Goal: Information Seeking & Learning: Learn about a topic

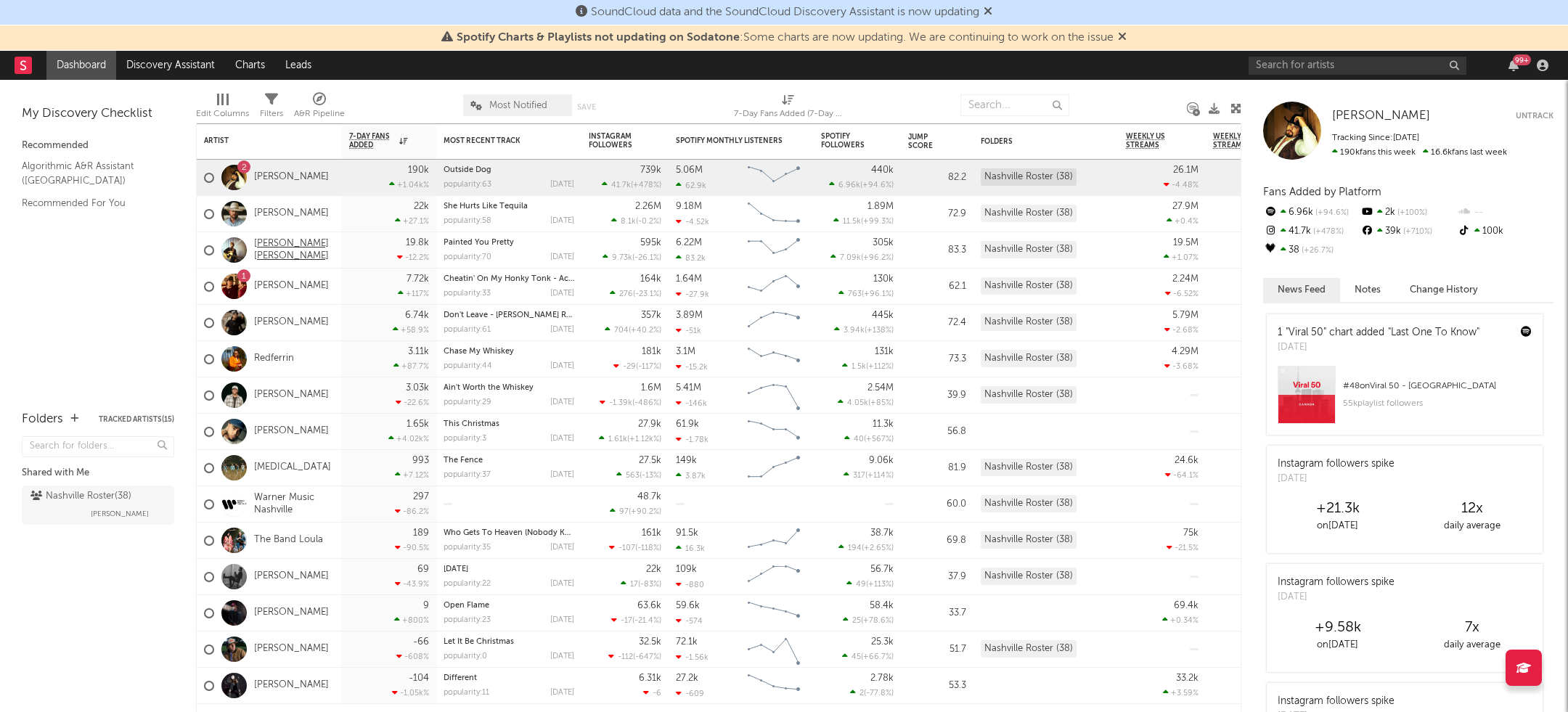
click at [284, 253] on link "[PERSON_NAME] [PERSON_NAME]" at bounding box center [294, 250] width 81 height 25
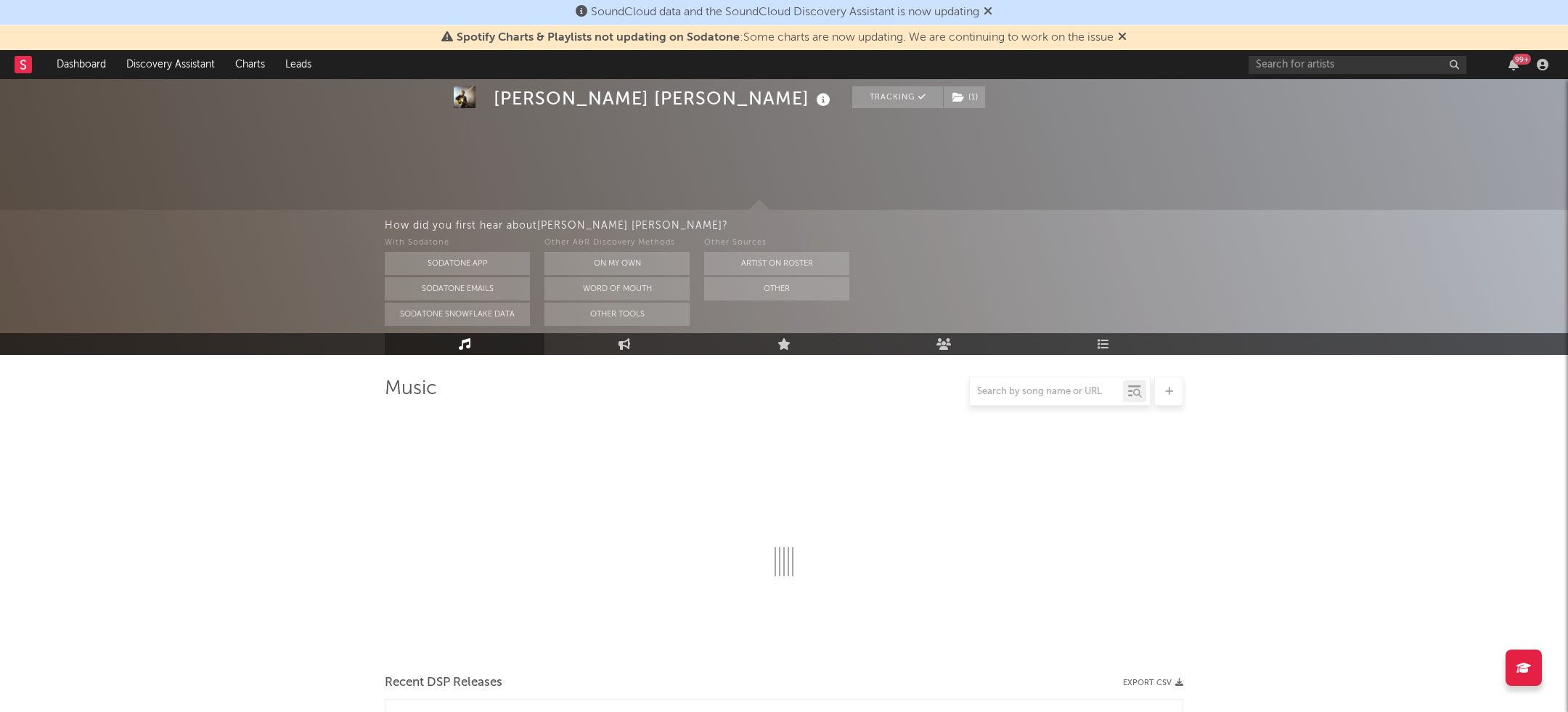
scroll to position [499, 0]
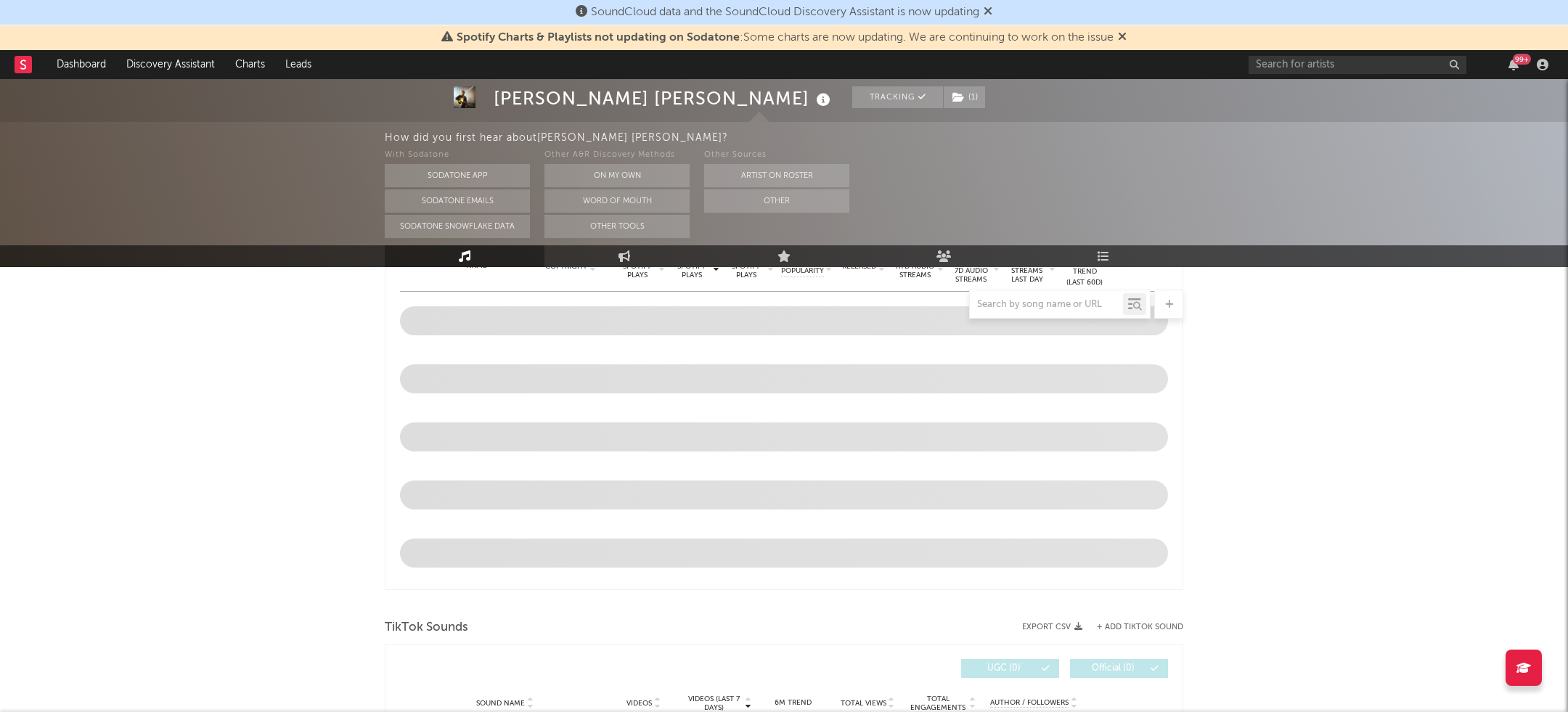
select select "6m"
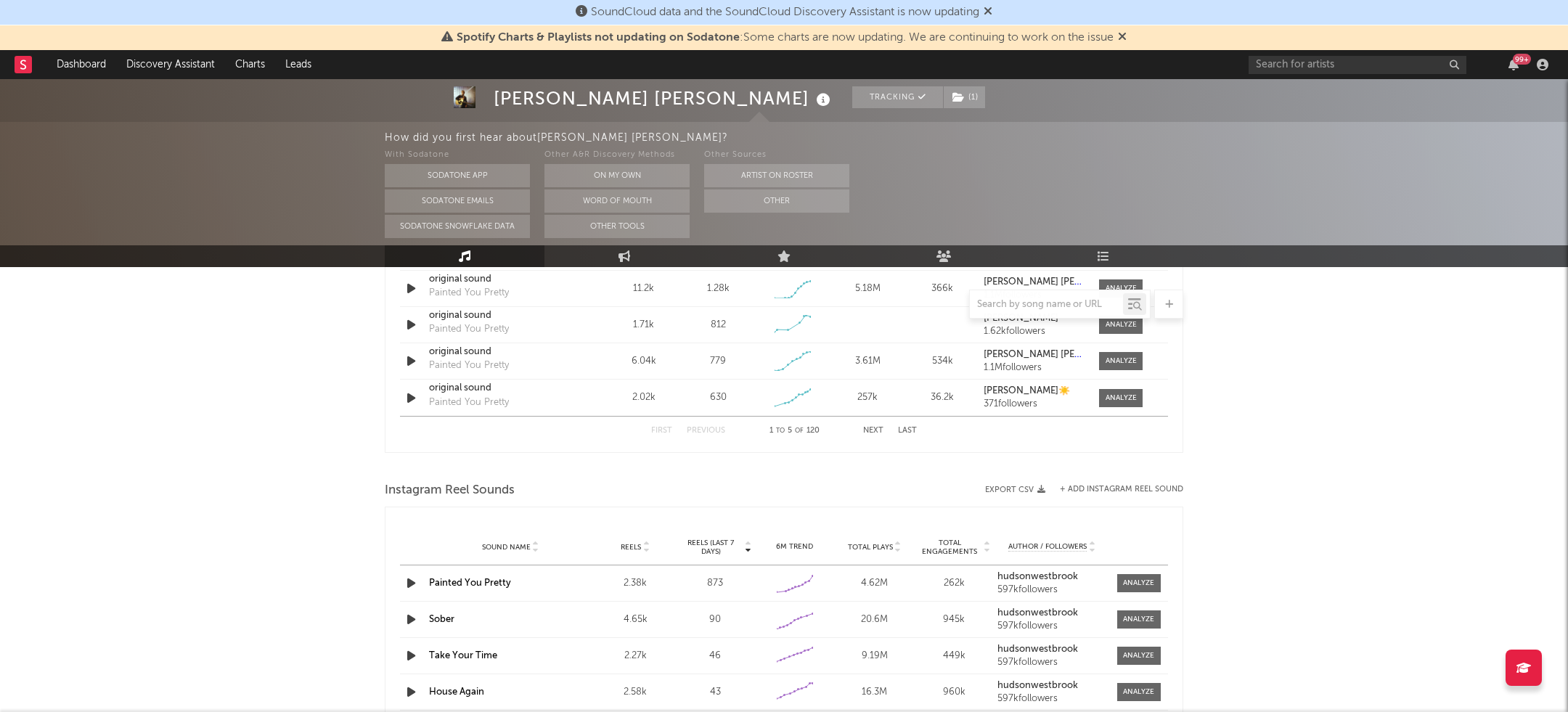
scroll to position [1288, 0]
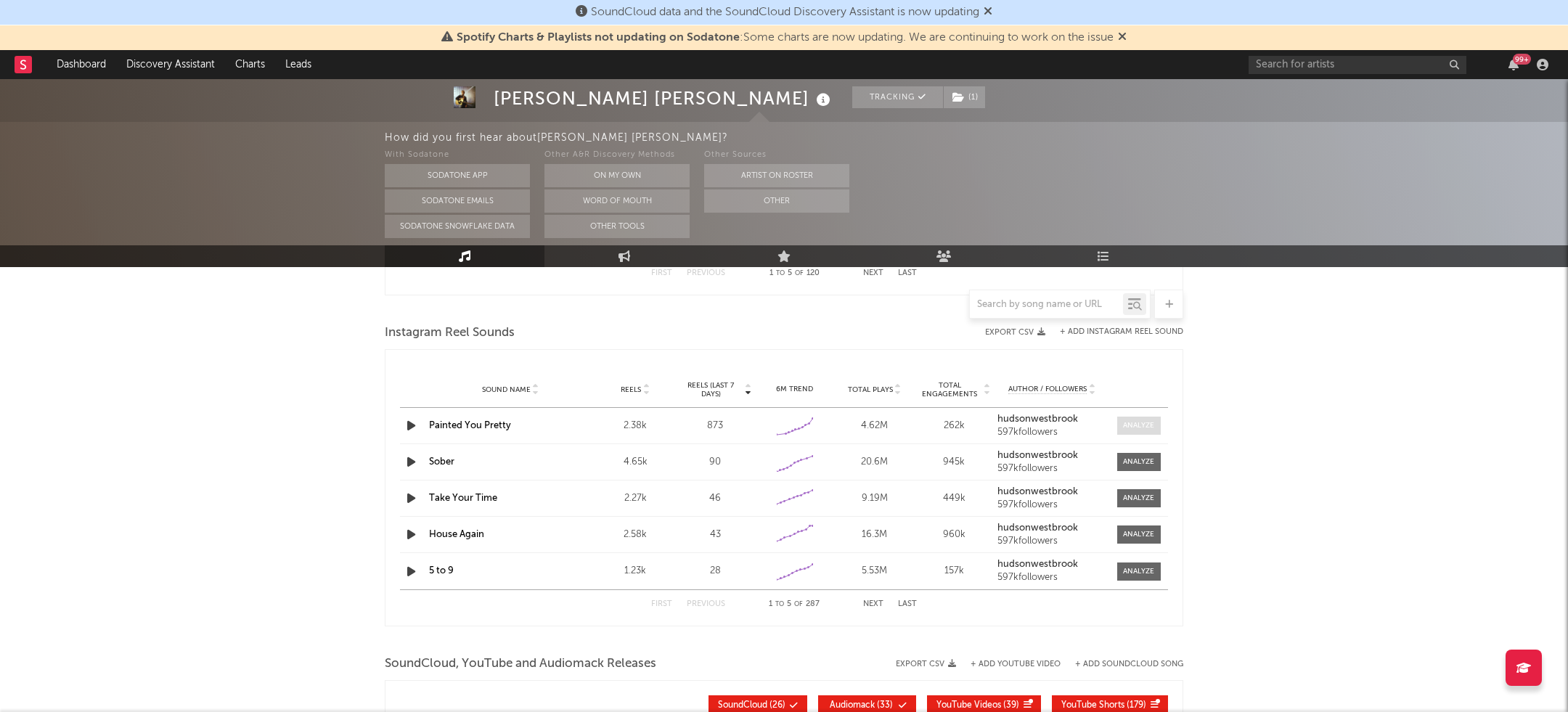
click at [1140, 420] on div at bounding box center [1138, 426] width 31 height 11
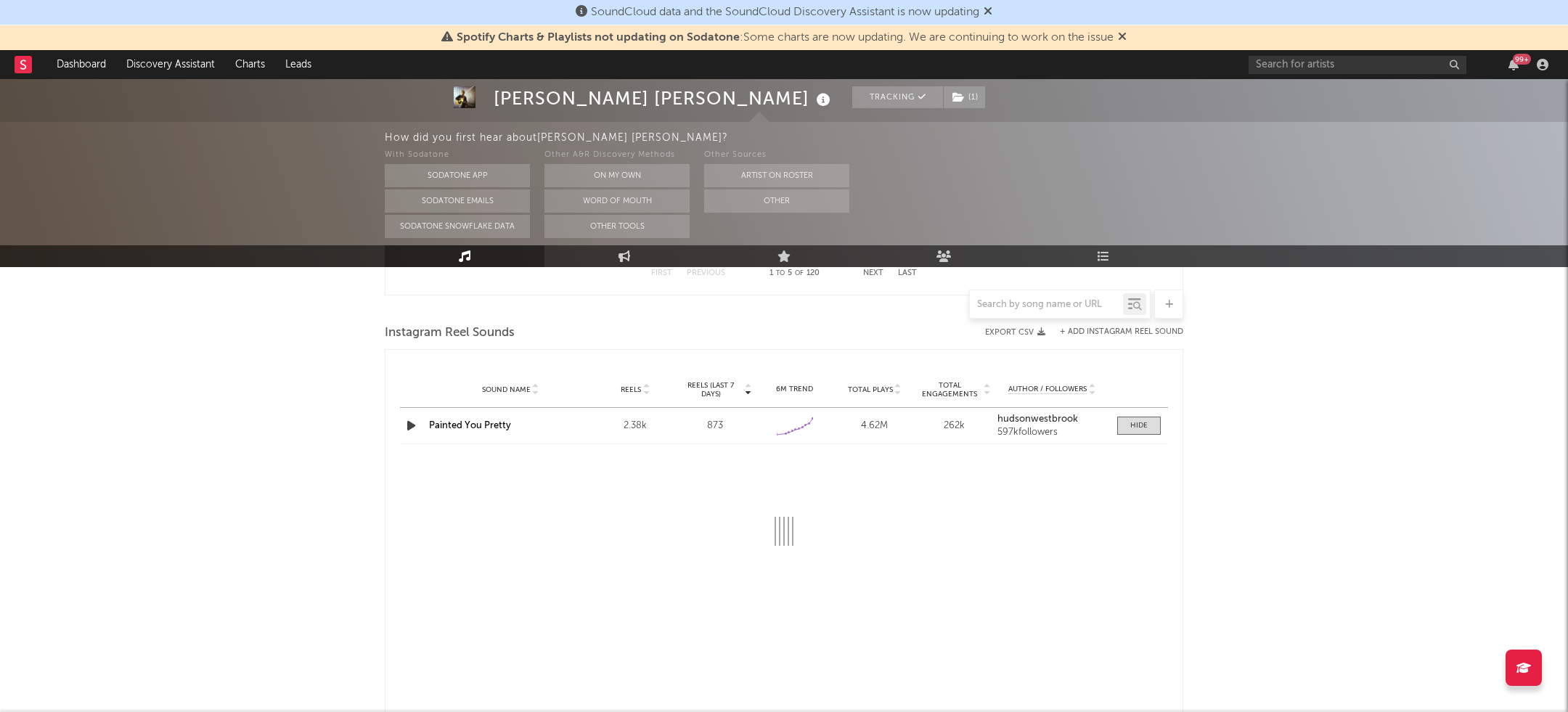
select select "1w"
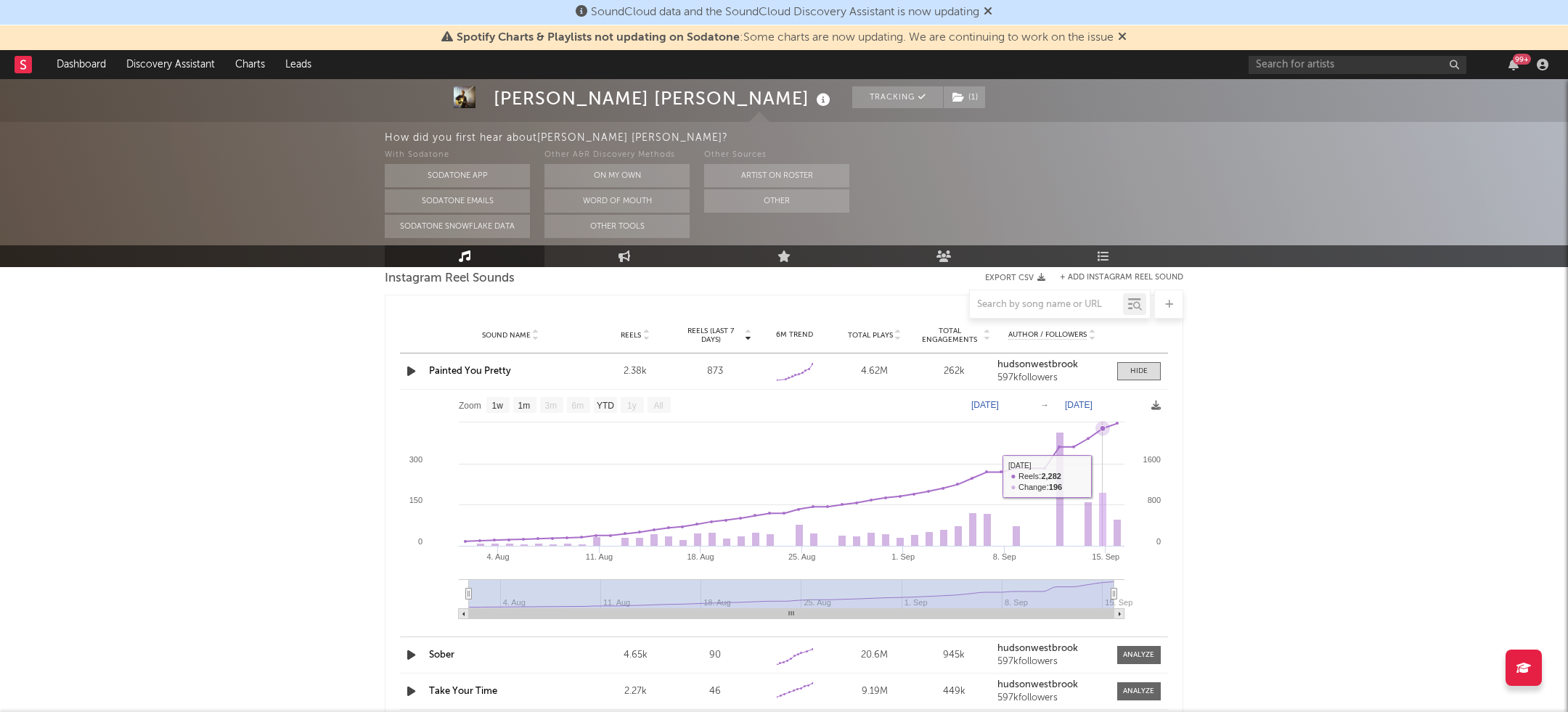
scroll to position [1329, 0]
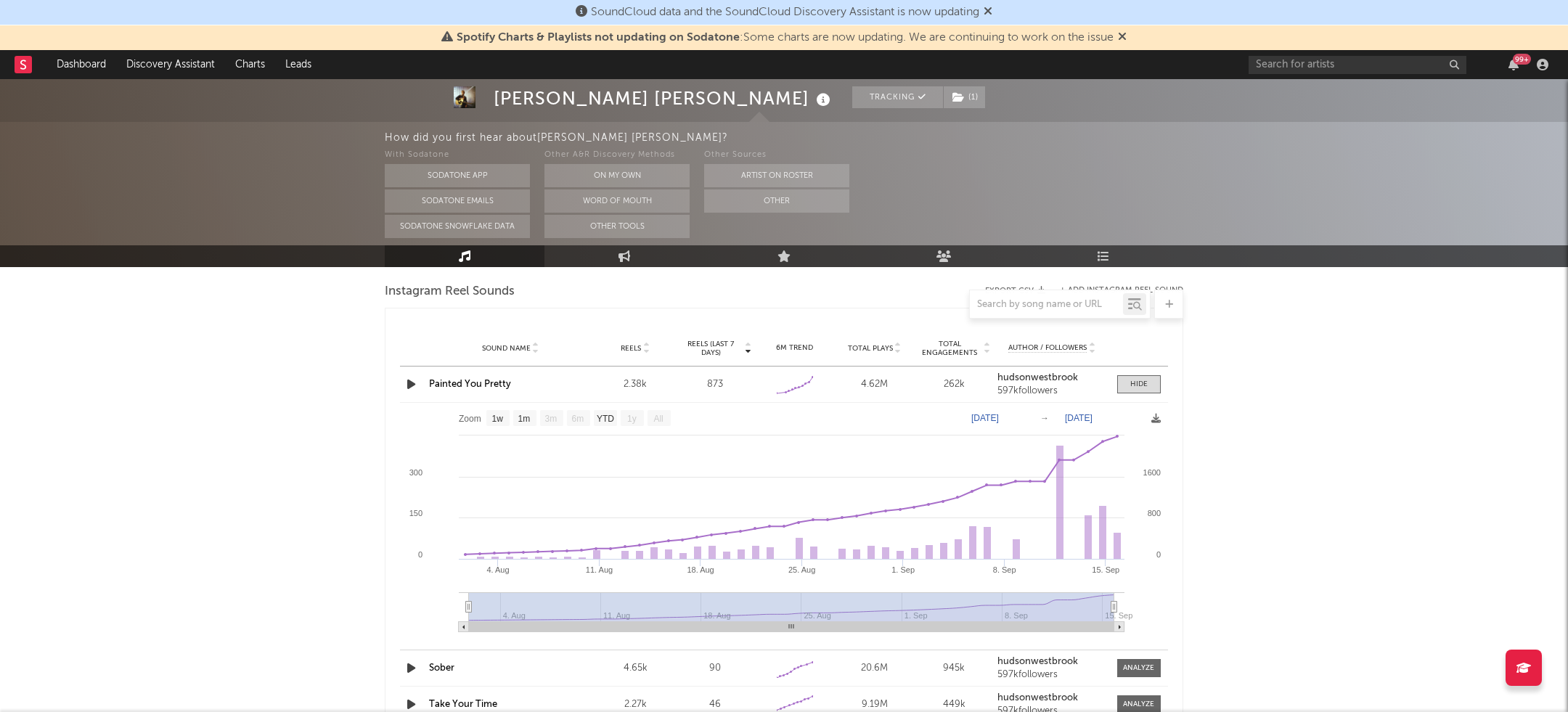
click at [448, 380] on link "Painted You Pretty" at bounding box center [470, 384] width 82 height 9
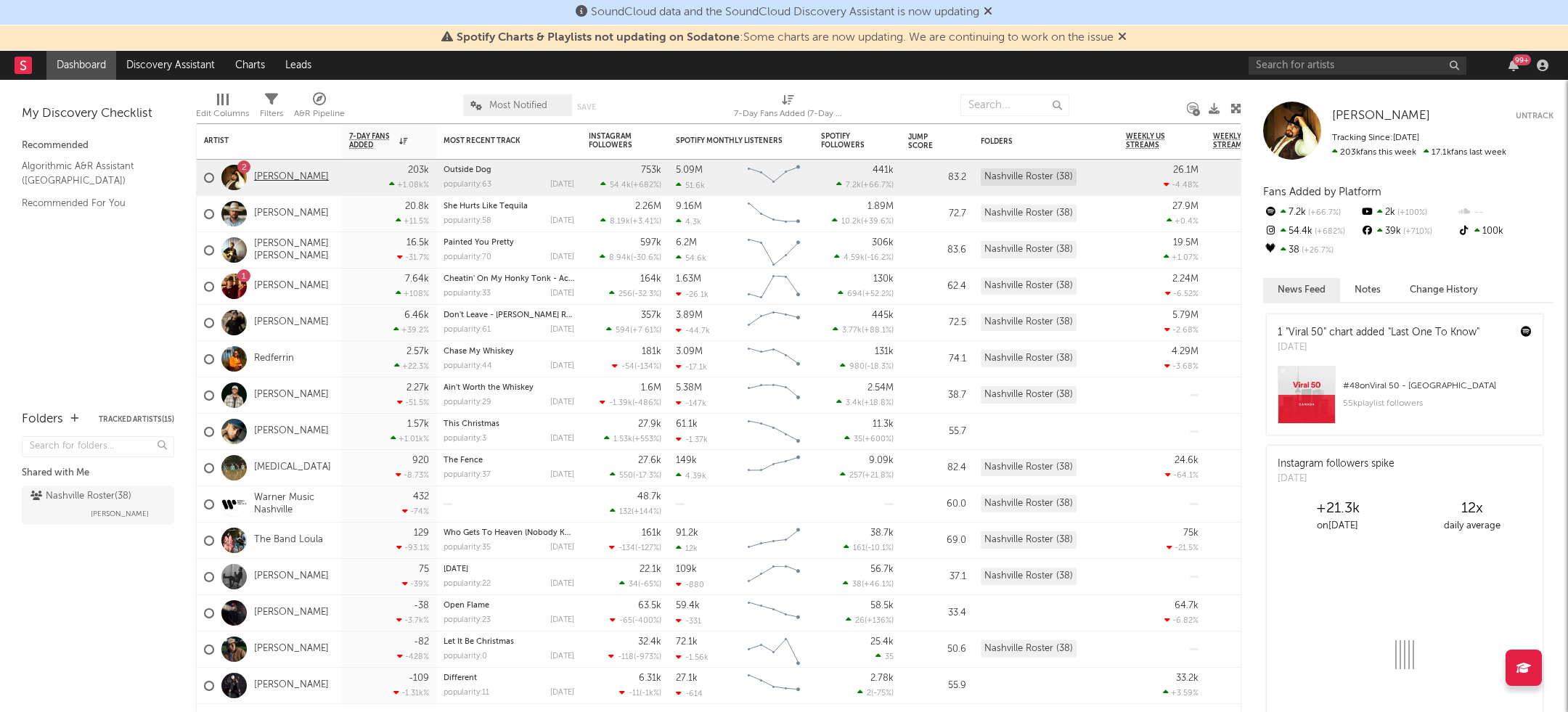
click at [265, 177] on link "[PERSON_NAME]" at bounding box center [292, 177] width 75 height 13
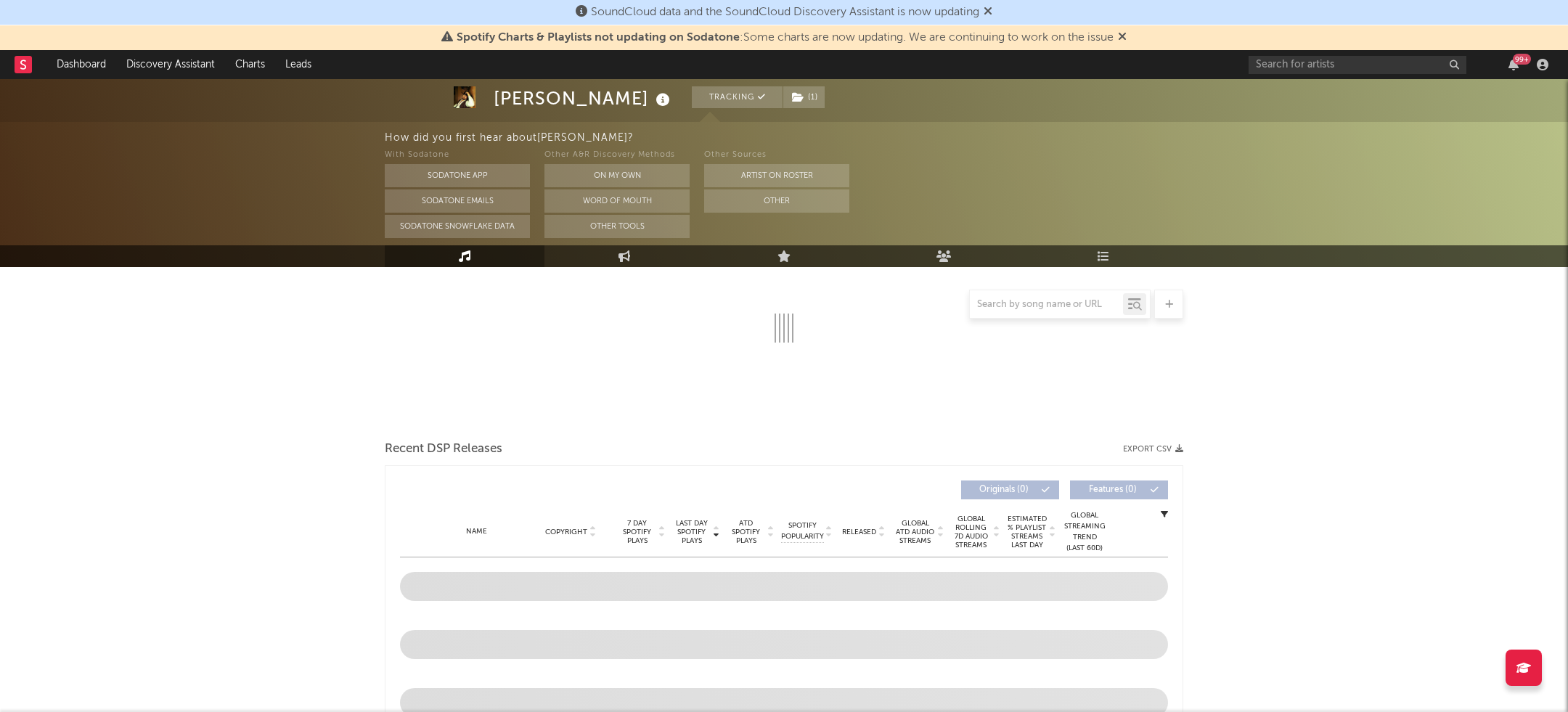
scroll to position [921, 0]
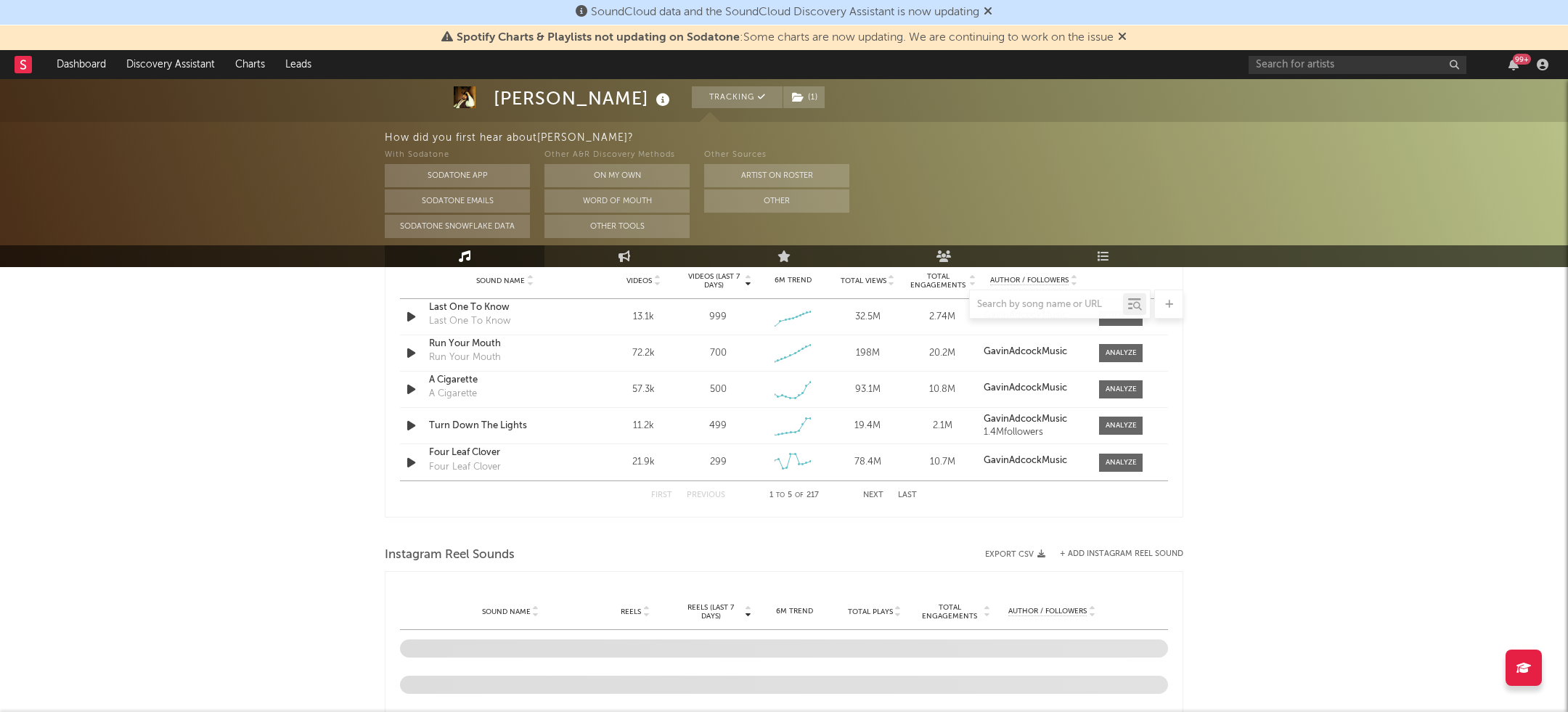
select select "6m"
